Goal: Find contact information: Find contact information

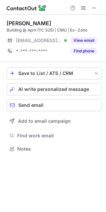
scroll to position [3, 3]
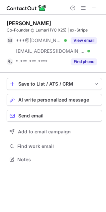
scroll to position [155, 106]
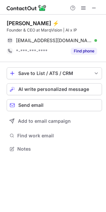
scroll to position [144, 106]
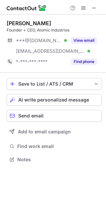
scroll to position [155, 106]
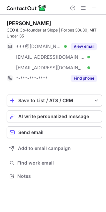
scroll to position [171, 106]
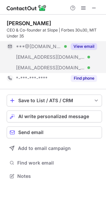
click at [85, 47] on button "View email" at bounding box center [84, 46] width 26 height 7
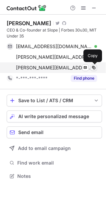
click at [92, 69] on span at bounding box center [93, 67] width 5 height 5
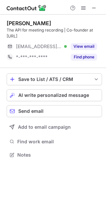
scroll to position [150, 106]
click at [95, 5] on span at bounding box center [93, 7] width 5 height 5
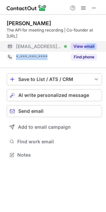
drag, startPoint x: 78, startPoint y: 52, endPoint x: 86, endPoint y: 45, distance: 10.8
click at [86, 45] on div "Amanda Zhu The API for meeting recording | Co-founder at Recall.ai ***@recall.a…" at bounding box center [54, 41] width 95 height 43
click at [86, 45] on button "View email" at bounding box center [84, 46] width 26 height 7
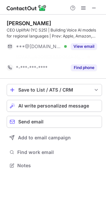
scroll to position [150, 106]
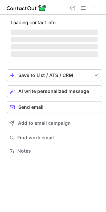
scroll to position [3, 3]
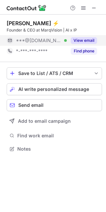
click at [79, 39] on button "View email" at bounding box center [84, 40] width 26 height 7
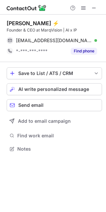
click at [98, 10] on div "Help & Support" at bounding box center [83, 8] width 32 height 8
click at [95, 10] on span at bounding box center [93, 7] width 5 height 5
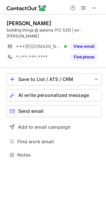
scroll to position [144, 106]
click at [99, 7] on div at bounding box center [83, 8] width 32 height 8
click at [95, 7] on span at bounding box center [93, 7] width 5 height 5
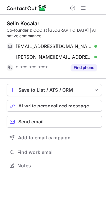
scroll to position [161, 106]
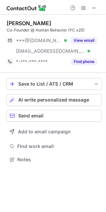
scroll to position [155, 106]
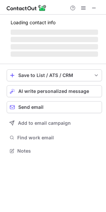
scroll to position [3, 3]
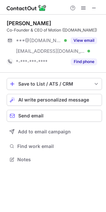
scroll to position [155, 106]
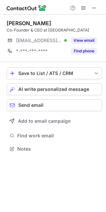
scroll to position [144, 106]
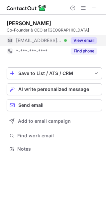
click at [86, 41] on button "View email" at bounding box center [84, 40] width 26 height 7
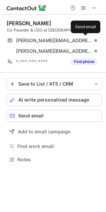
scroll to position [155, 106]
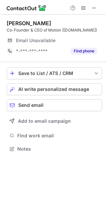
scroll to position [155, 106]
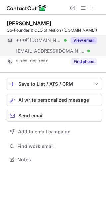
click at [88, 40] on button "View email" at bounding box center [84, 40] width 26 height 7
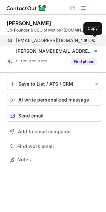
click at [94, 40] on span at bounding box center [93, 40] width 5 height 5
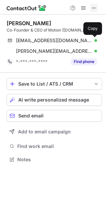
click at [95, 11] on span at bounding box center [93, 7] width 5 height 5
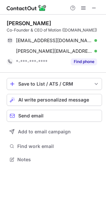
scroll to position [3, 3]
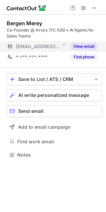
click at [91, 45] on button "View email" at bounding box center [84, 46] width 26 height 7
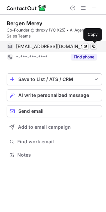
click at [94, 45] on span at bounding box center [93, 46] width 5 height 5
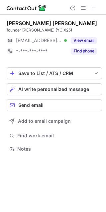
scroll to position [144, 106]
click at [96, 8] on span at bounding box center [93, 7] width 5 height 5
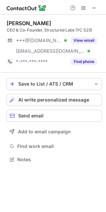
scroll to position [155, 106]
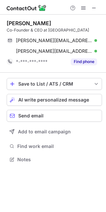
scroll to position [155, 106]
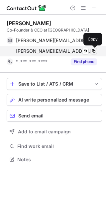
click at [94, 53] on span at bounding box center [93, 51] width 5 height 5
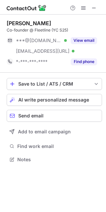
scroll to position [155, 106]
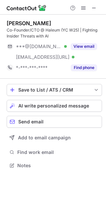
scroll to position [161, 106]
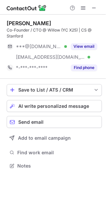
scroll to position [161, 106]
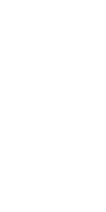
scroll to position [144, 106]
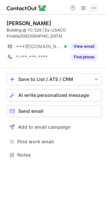
click at [95, 8] on span at bounding box center [93, 7] width 5 height 5
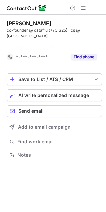
scroll to position [140, 106]
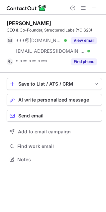
scroll to position [155, 106]
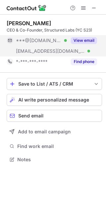
click at [85, 40] on button "View email" at bounding box center [84, 40] width 26 height 7
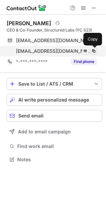
click at [95, 51] on span at bounding box center [93, 51] width 5 height 5
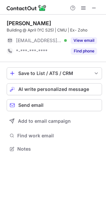
scroll to position [144, 106]
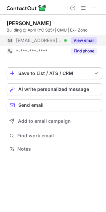
click at [89, 36] on div "View email" at bounding box center [82, 40] width 30 height 11
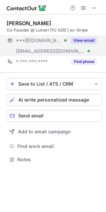
scroll to position [155, 106]
click at [72, 41] on button "View email" at bounding box center [84, 40] width 26 height 7
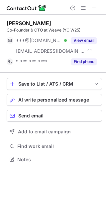
scroll to position [155, 106]
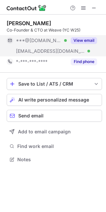
click at [81, 44] on div "View email" at bounding box center [82, 40] width 30 height 11
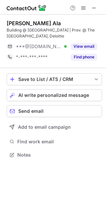
scroll to position [150, 106]
click at [94, 9] on span at bounding box center [93, 7] width 5 height 5
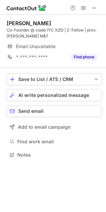
scroll to position [161, 106]
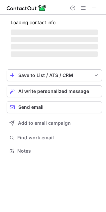
scroll to position [161, 106]
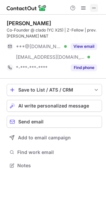
click at [91, 6] on button at bounding box center [94, 8] width 8 height 8
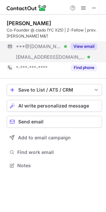
click at [84, 46] on button "View email" at bounding box center [84, 46] width 26 height 7
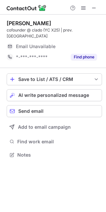
scroll to position [155, 106]
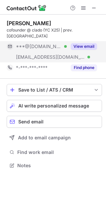
click at [91, 43] on button "View email" at bounding box center [84, 46] width 26 height 7
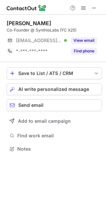
scroll to position [3, 3]
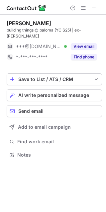
scroll to position [144, 106]
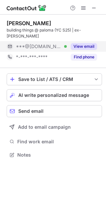
click at [90, 43] on button "View email" at bounding box center [84, 46] width 26 height 7
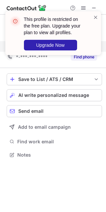
click at [93, 7] on div "This profile is restricted on the free plan. Upgrade your plan to view all prof…" at bounding box center [53, 36] width 106 height 62
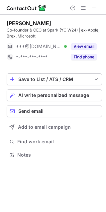
scroll to position [150, 106]
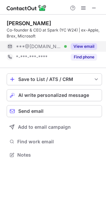
click at [86, 46] on button "View email" at bounding box center [84, 46] width 26 height 7
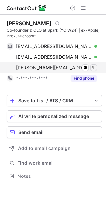
click at [96, 65] on span at bounding box center [93, 67] width 5 height 5
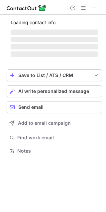
scroll to position [3, 3]
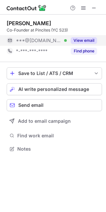
click at [81, 38] on button "View email" at bounding box center [84, 40] width 26 height 7
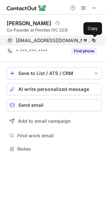
click at [92, 41] on span at bounding box center [93, 40] width 5 height 5
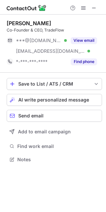
scroll to position [155, 106]
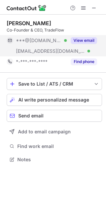
click at [83, 40] on button "View email" at bounding box center [84, 40] width 26 height 7
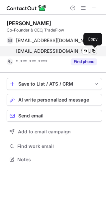
click at [96, 52] on button at bounding box center [93, 51] width 7 height 7
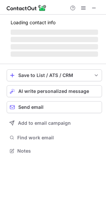
scroll to position [155, 106]
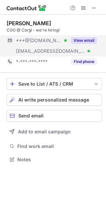
click at [78, 41] on button "View email" at bounding box center [84, 40] width 26 height 7
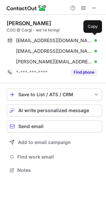
scroll to position [165, 106]
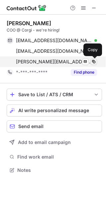
click at [95, 61] on span at bounding box center [93, 61] width 5 height 5
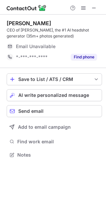
scroll to position [161, 106]
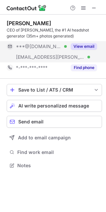
click at [87, 46] on button "View email" at bounding box center [84, 46] width 26 height 7
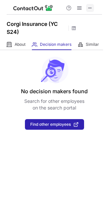
click at [90, 8] on span at bounding box center [89, 7] width 5 height 5
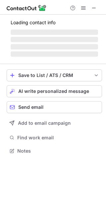
scroll to position [165, 106]
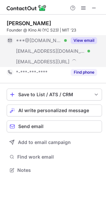
click at [86, 44] on div "View email" at bounding box center [82, 40] width 30 height 11
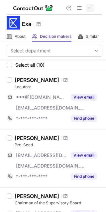
click at [90, 6] on span at bounding box center [89, 7] width 5 height 5
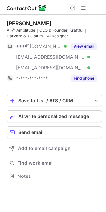
scroll to position [171, 106]
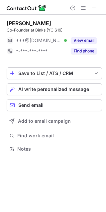
scroll to position [144, 106]
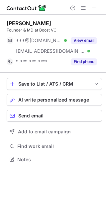
scroll to position [155, 106]
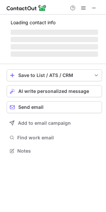
scroll to position [155, 106]
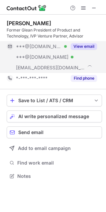
click at [86, 43] on button "View email" at bounding box center [84, 46] width 26 height 7
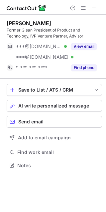
scroll to position [161, 106]
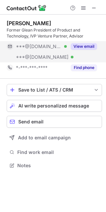
click at [87, 46] on button "View email" at bounding box center [84, 46] width 26 height 7
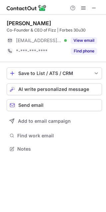
scroll to position [144, 106]
